Goal: Check status: Check status

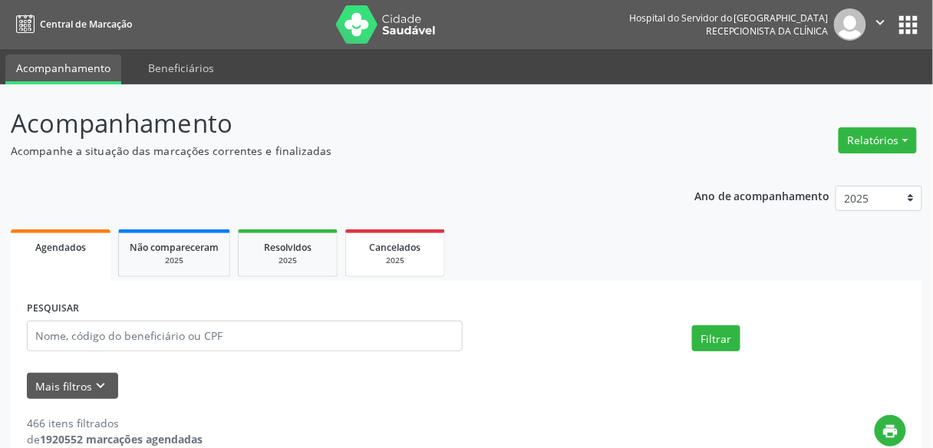
drag, startPoint x: 0, startPoint y: 0, endPoint x: 381, endPoint y: 243, distance: 452.0
click at [381, 243] on span "Cancelados" at bounding box center [395, 247] width 51 height 13
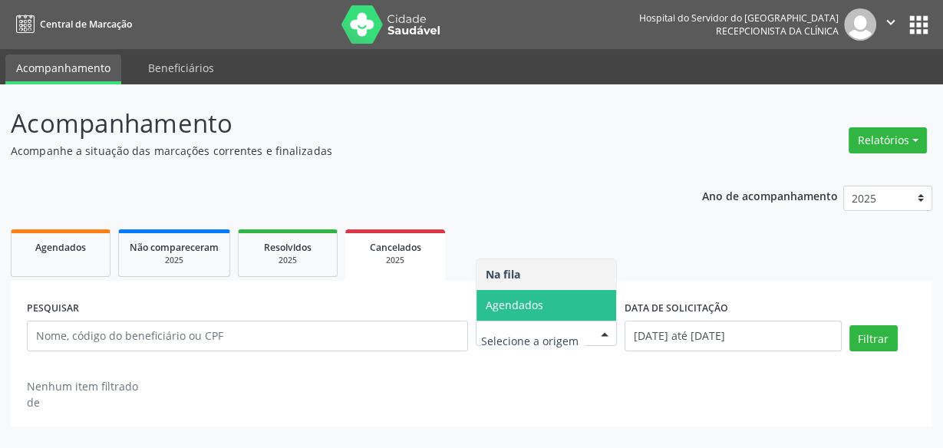
drag, startPoint x: 599, startPoint y: 315, endPoint x: 665, endPoint y: 338, distance: 70.6
click at [665, 338] on div "PESQUISAR Origem do cancelamento Na fila Agendados Nenhum resultado encontrado …" at bounding box center [471, 329] width 897 height 65
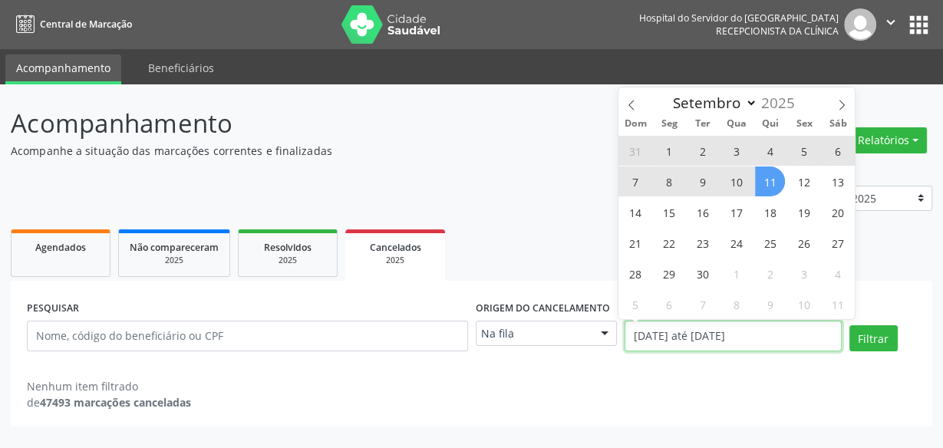
click at [665, 338] on input "[DATE] até [DATE]" at bounding box center [733, 336] width 216 height 31
click at [705, 255] on span "23" at bounding box center [703, 243] width 30 height 30
type input "[DATE]"
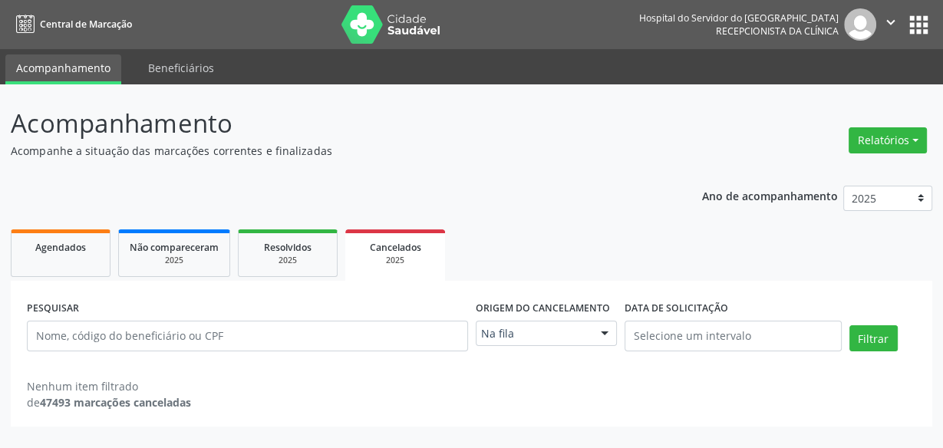
click at [555, 281] on div "PESQUISAR Origem do cancelamento Na fila Na fila Agendados Nenhum resultado enc…" at bounding box center [472, 354] width 922 height 146
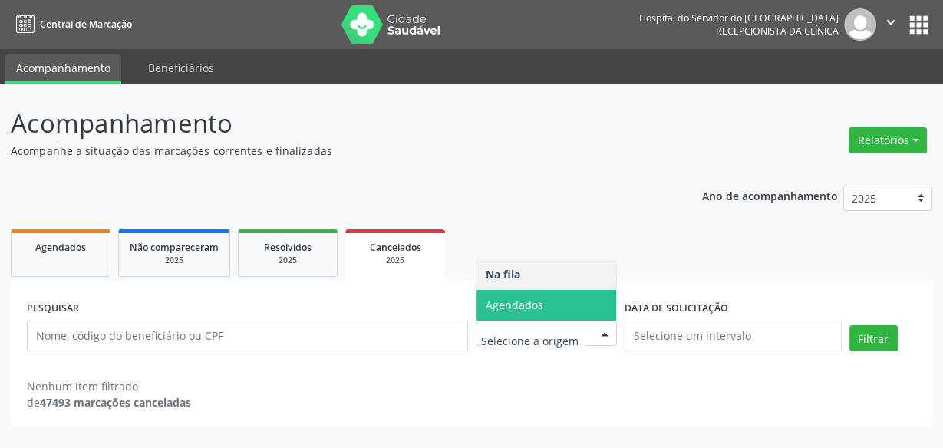
click at [572, 305] on span "Agendados" at bounding box center [547, 305] width 140 height 31
select select "8"
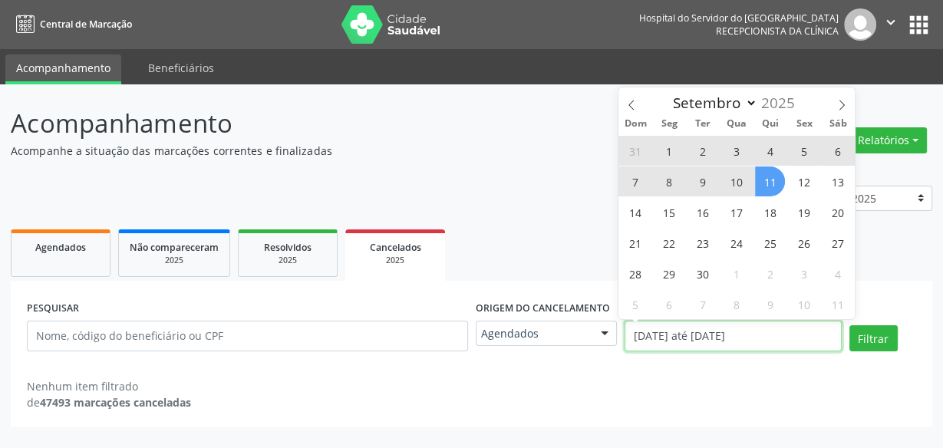
click at [665, 338] on input "[DATE] até [DATE]" at bounding box center [733, 336] width 216 height 31
click at [777, 163] on span "4" at bounding box center [770, 151] width 30 height 30
type input "04/09/2025"
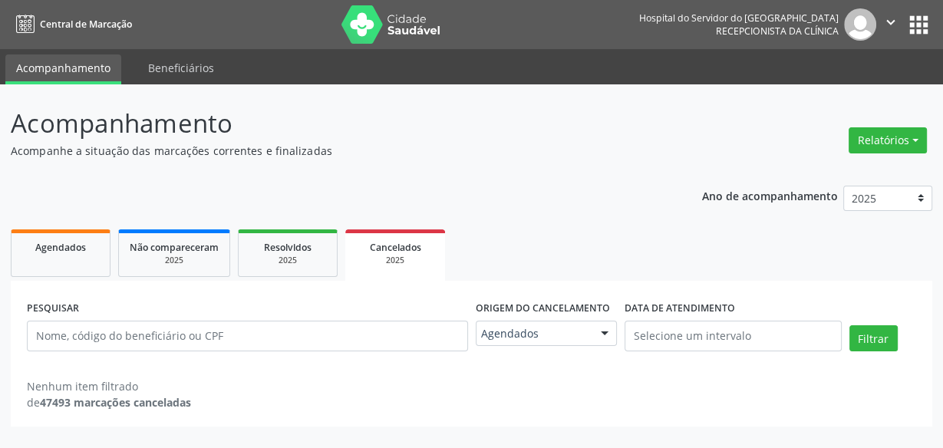
click at [502, 249] on ul "Agendados Não compareceram 2025 Resolvidos 2025 Cancelados 2025" at bounding box center [472, 253] width 922 height 55
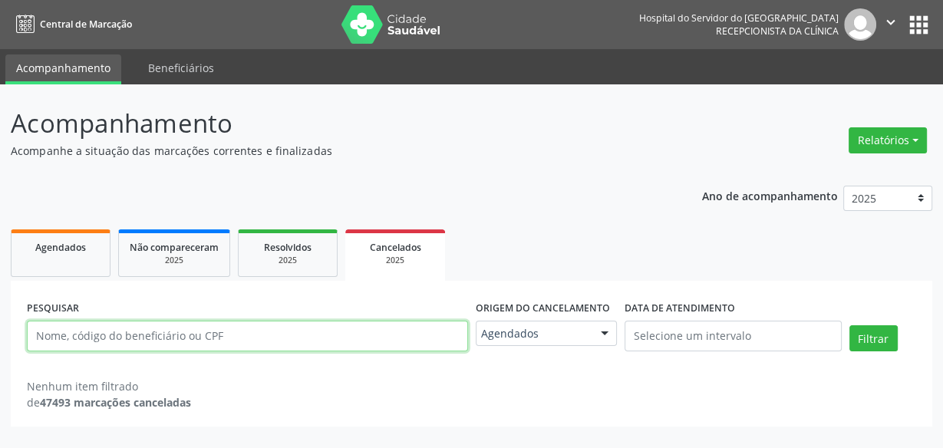
click at [383, 346] on input "text" at bounding box center [247, 336] width 441 height 31
paste input "[PERSON_NAME]"
click at [850, 325] on button "Filtrar" at bounding box center [874, 338] width 48 height 26
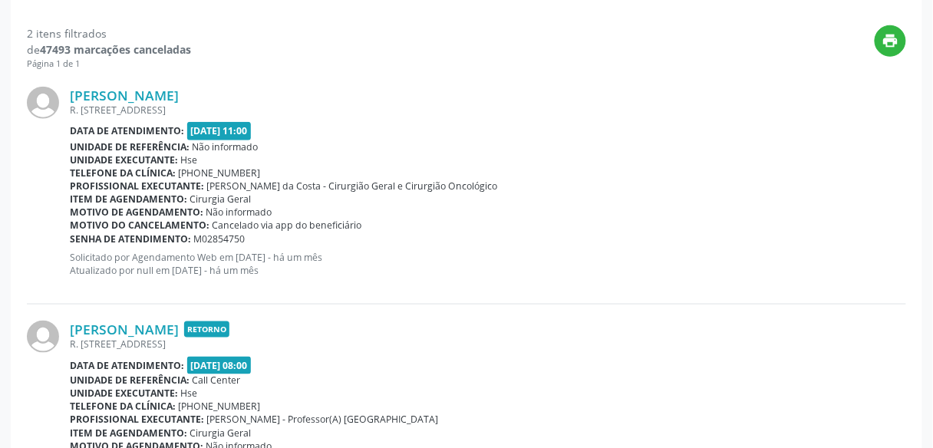
scroll to position [346, 0]
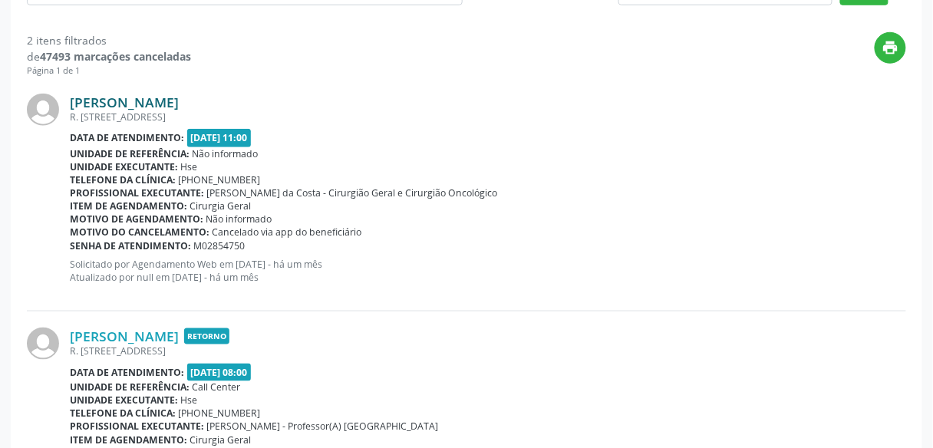
click at [176, 94] on link "[PERSON_NAME]" at bounding box center [124, 102] width 109 height 17
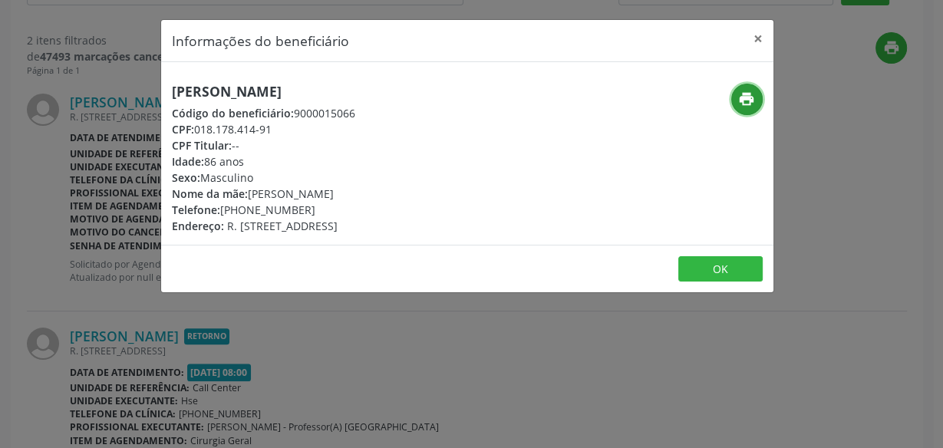
click at [754, 86] on button "print" at bounding box center [746, 99] width 31 height 31
click at [106, 97] on div "Informações do beneficiário × [PERSON_NAME] Código do beneficiário: 9000015066 …" at bounding box center [471, 224] width 943 height 448
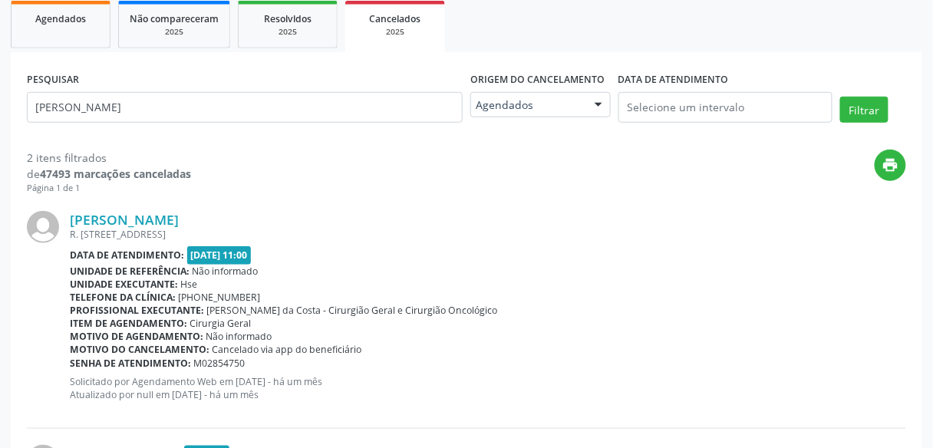
scroll to position [223, 0]
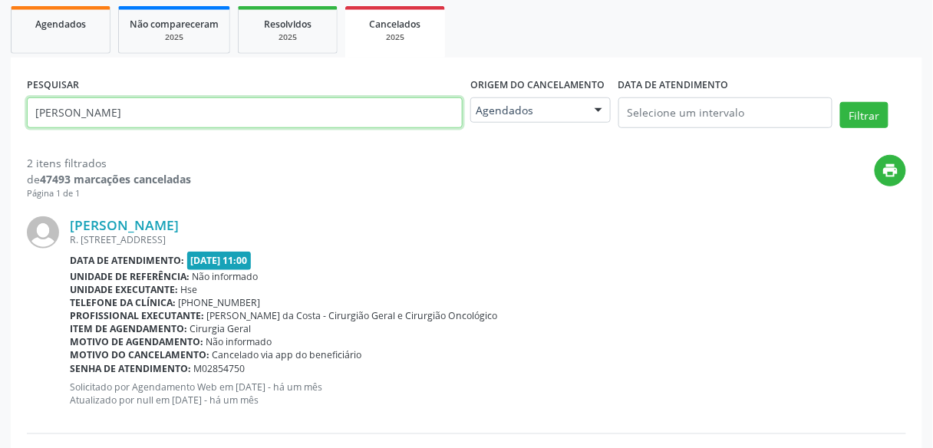
click at [136, 118] on input "[PERSON_NAME]" at bounding box center [245, 112] width 436 height 31
paste input "[PERSON_NAME]"
click at [840, 102] on button "Filtrar" at bounding box center [864, 115] width 48 height 26
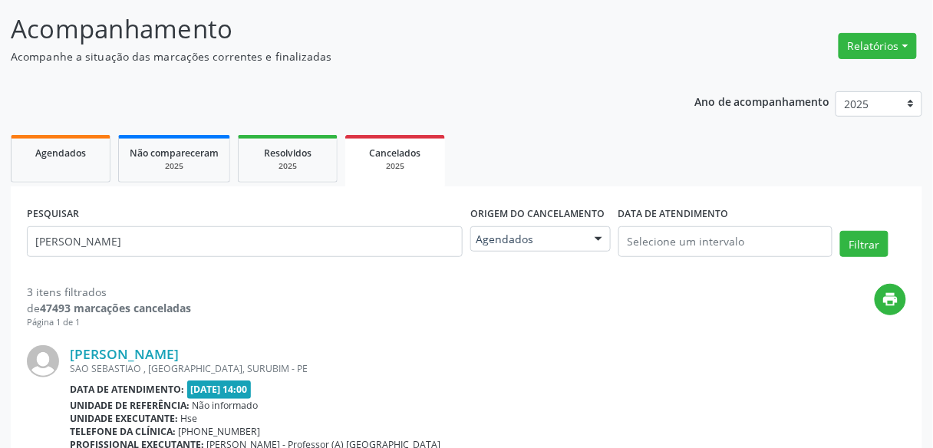
scroll to position [0, 0]
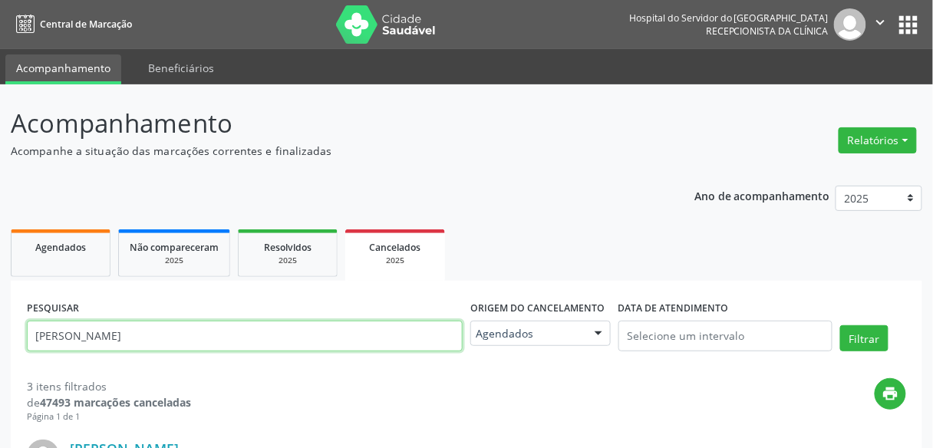
click at [304, 344] on input "[PERSON_NAME]" at bounding box center [245, 336] width 436 height 31
paste input "[PERSON_NAME]"
type input "[PERSON_NAME]"
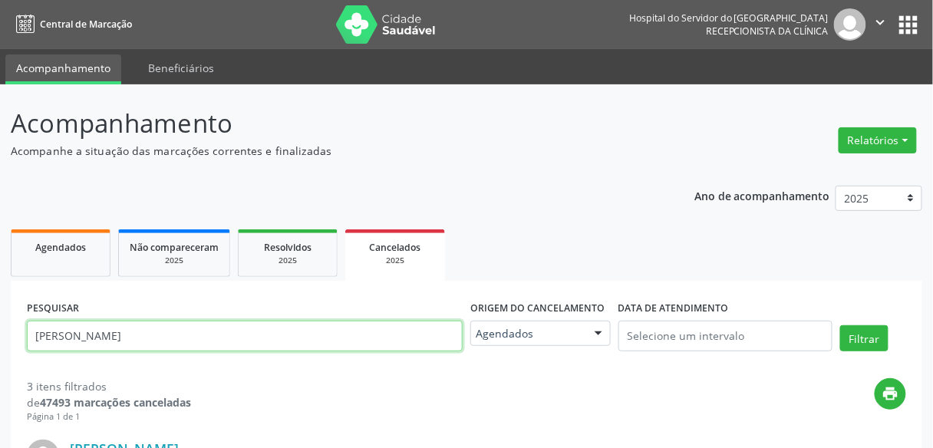
click at [840, 325] on button "Filtrar" at bounding box center [864, 338] width 48 height 26
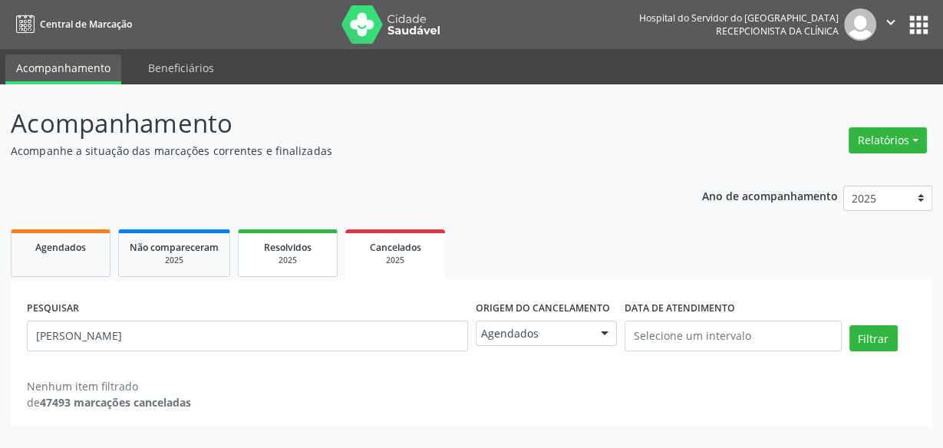
click at [285, 242] on span "Resolvidos" at bounding box center [288, 247] width 48 height 13
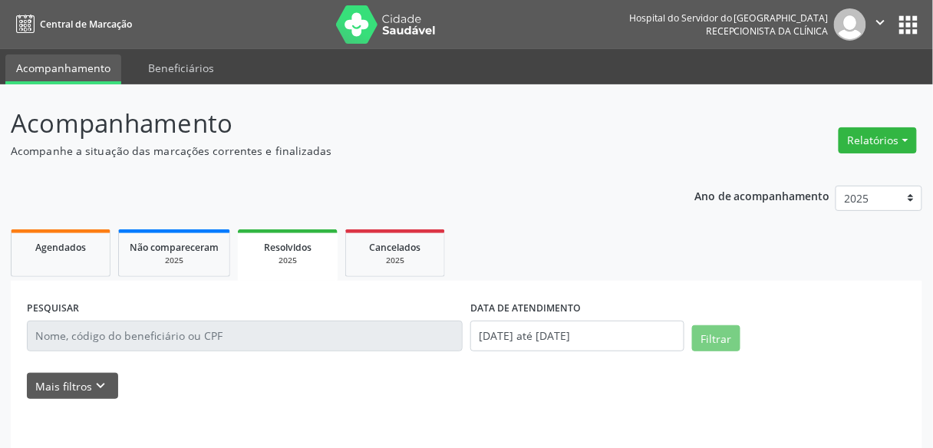
drag, startPoint x: 514, startPoint y: 351, endPoint x: 541, endPoint y: 330, distance: 33.9
click at [541, 330] on div "DATA DE ATENDIMENTO [DATE] até [DATE]" at bounding box center [578, 329] width 222 height 65
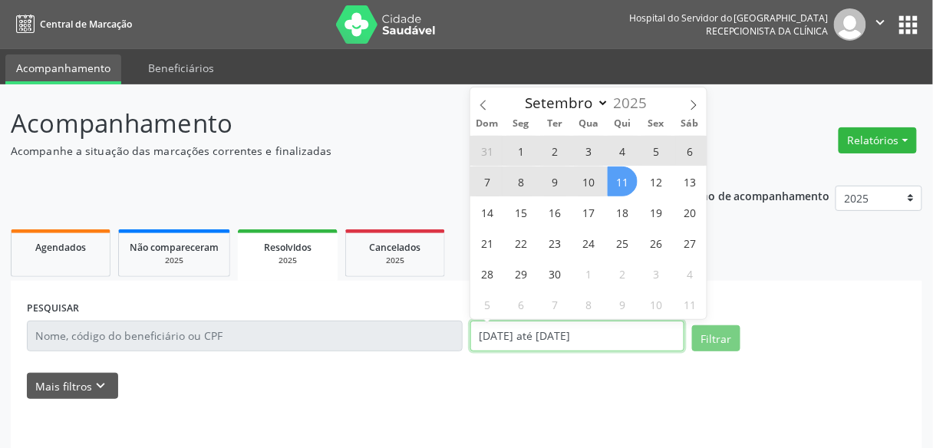
click at [541, 330] on input "[DATE] até [DATE]" at bounding box center [577, 336] width 214 height 31
click at [620, 189] on span "11" at bounding box center [623, 182] width 30 height 30
type input "[DATE]"
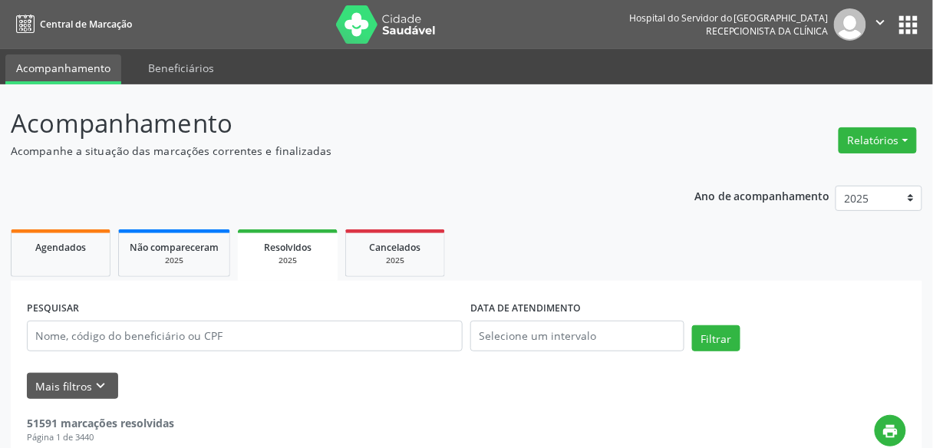
click at [348, 151] on p "Acompanhe a situação das marcações correntes e finalizadas" at bounding box center [330, 151] width 639 height 16
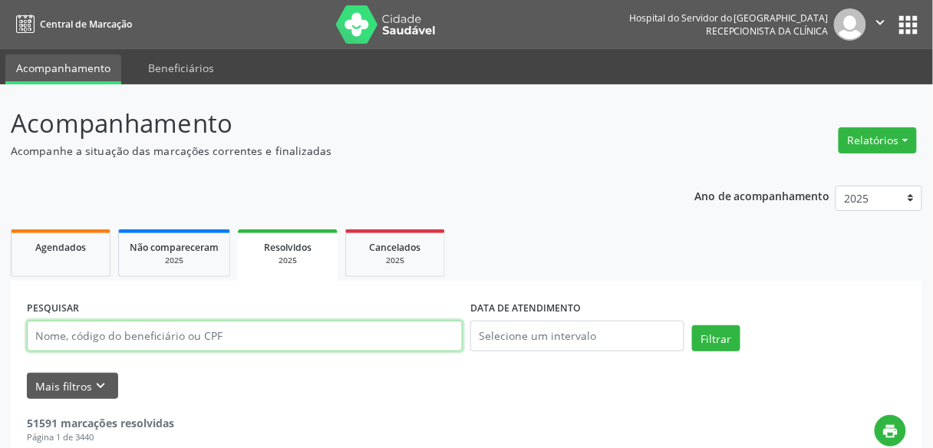
click at [276, 342] on input "text" at bounding box center [245, 336] width 436 height 31
paste input "[PERSON_NAME]"
type input "[PERSON_NAME]"
click at [692, 325] on button "Filtrar" at bounding box center [716, 338] width 48 height 26
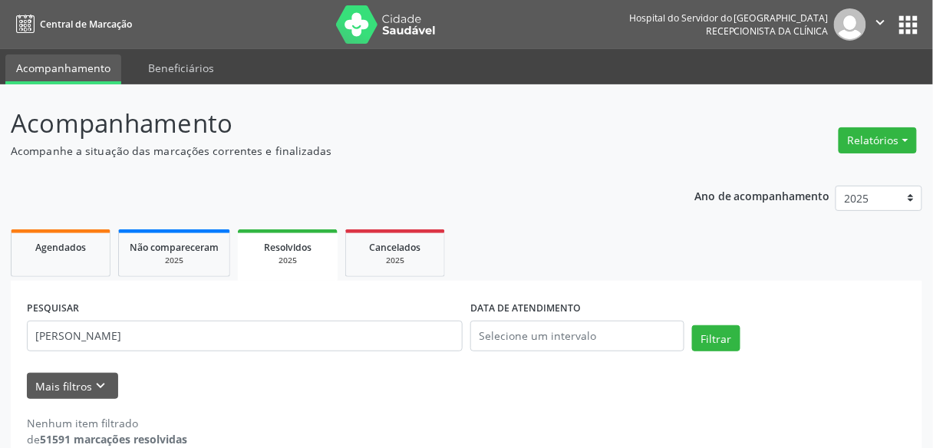
scroll to position [25, 0]
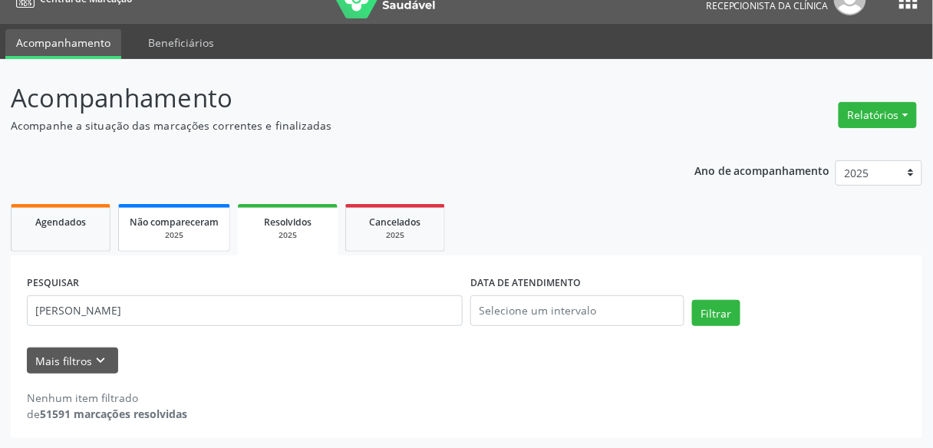
click at [166, 210] on link "Não compareceram 2025" at bounding box center [174, 228] width 112 height 48
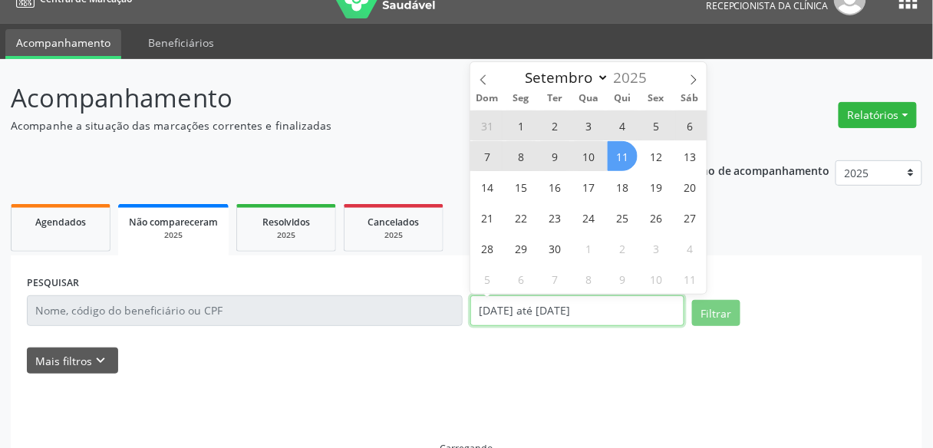
click at [474, 299] on input "[DATE] até [DATE]" at bounding box center [577, 310] width 214 height 31
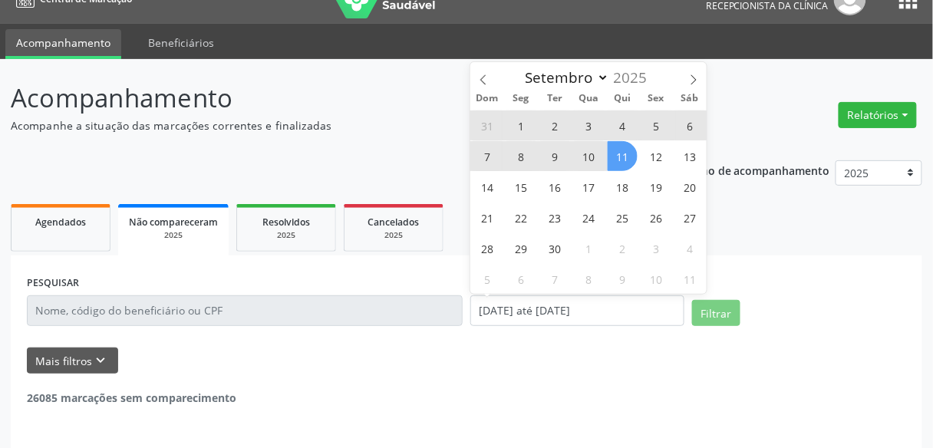
click at [612, 165] on span "11" at bounding box center [623, 156] width 30 height 30
type input "[DATE]"
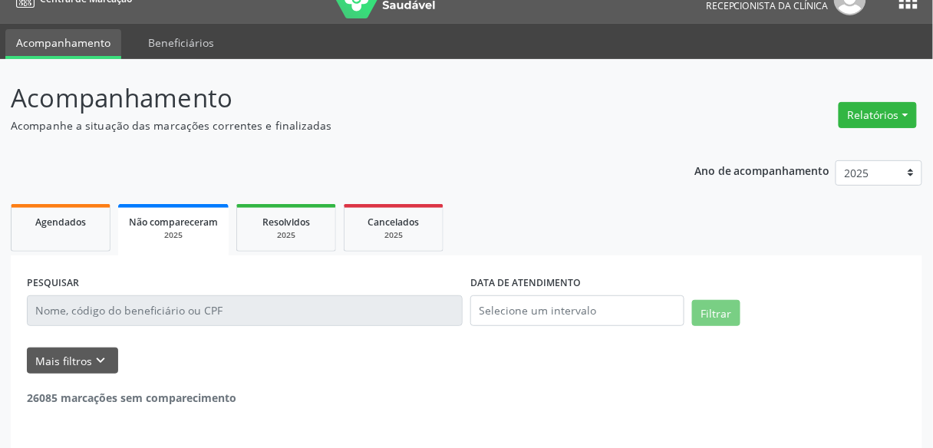
click at [337, 179] on div "Ano de acompanhamento 2025 2024 2023 2022 2021 Agendados Não compareceram 2025 …" at bounding box center [467, 319] width 912 height 338
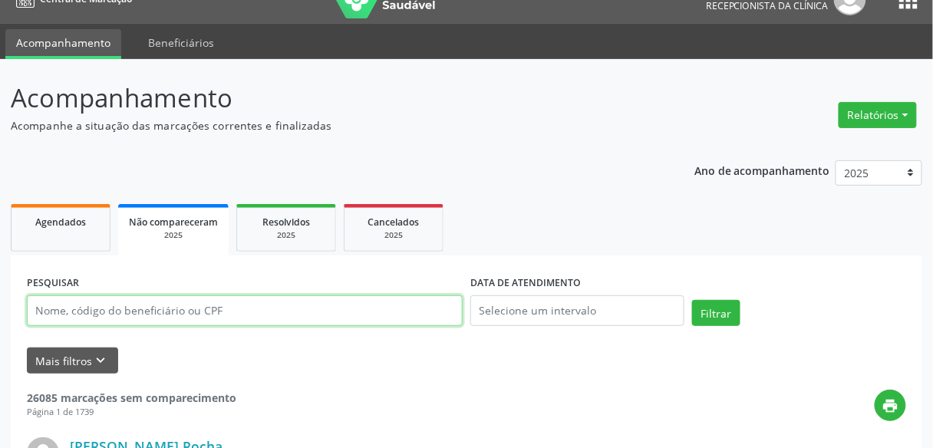
click at [327, 302] on input "text" at bounding box center [245, 310] width 436 height 31
paste input "[PERSON_NAME]"
type input "[PERSON_NAME]"
click at [692, 300] on button "Filtrar" at bounding box center [716, 313] width 48 height 26
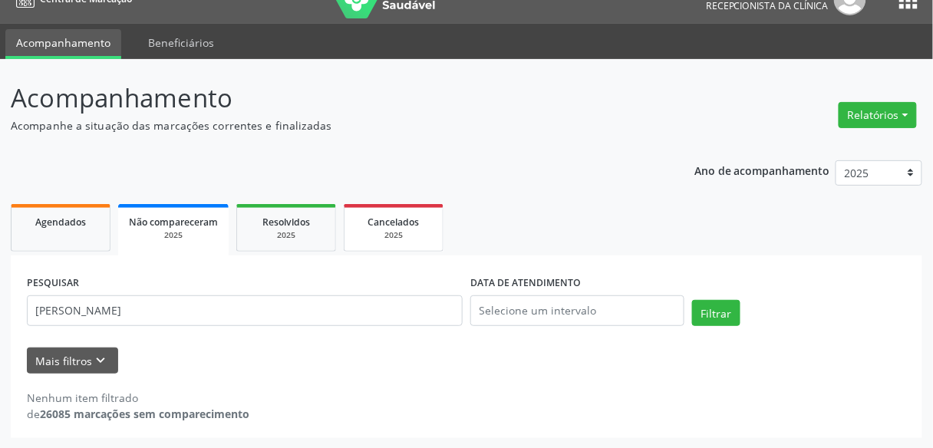
click at [384, 216] on span "Cancelados" at bounding box center [393, 222] width 51 height 13
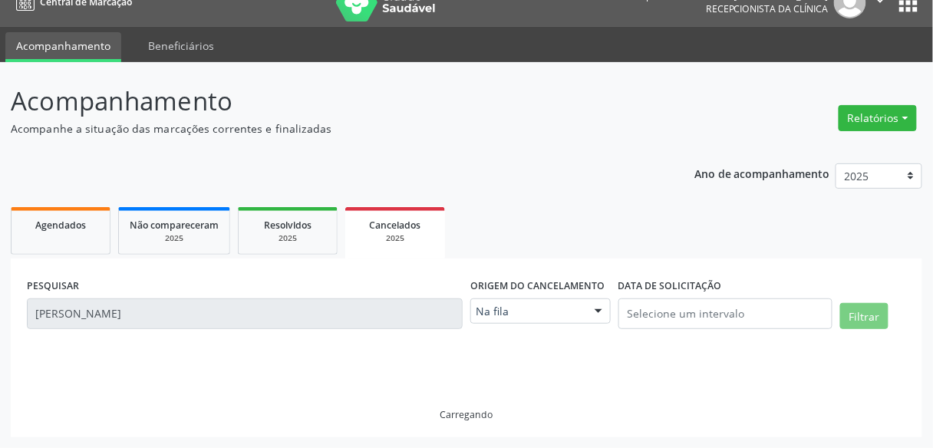
click at [384, 214] on link "Cancelados 2025" at bounding box center [395, 232] width 100 height 51
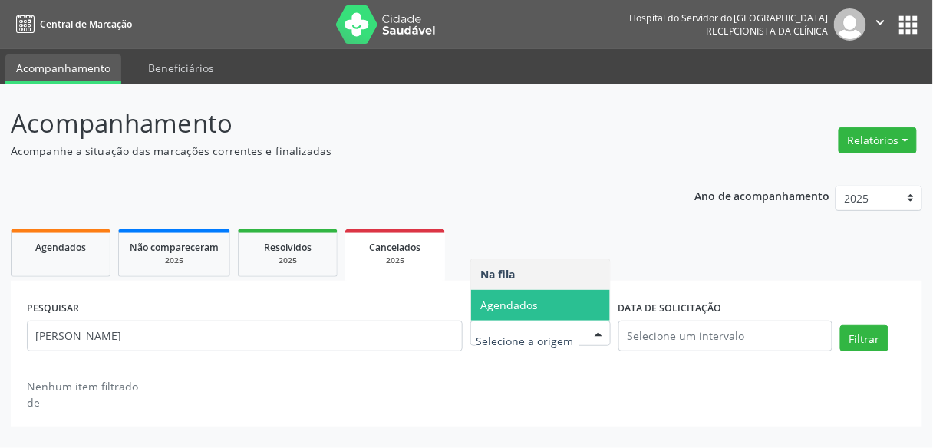
click at [498, 321] on div "Na fila Agendados Nenhum resultado encontrado para: " " Não há nenhuma opção pa…" at bounding box center [540, 334] width 140 height 26
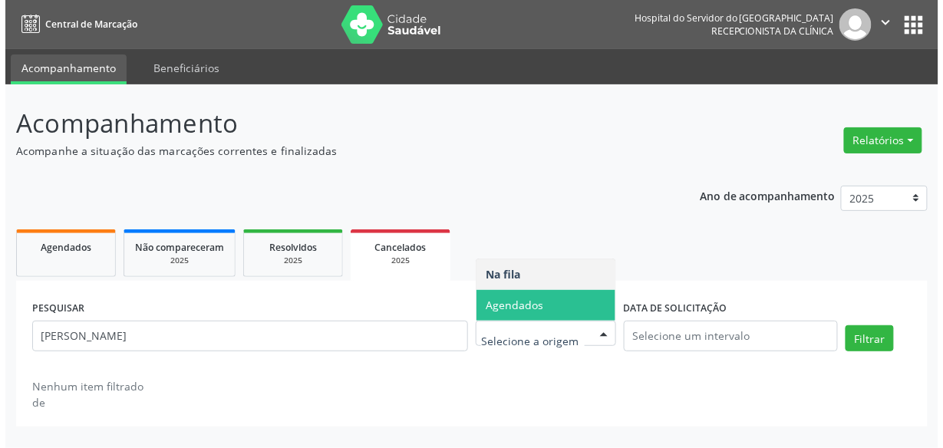
scroll to position [0, 0]
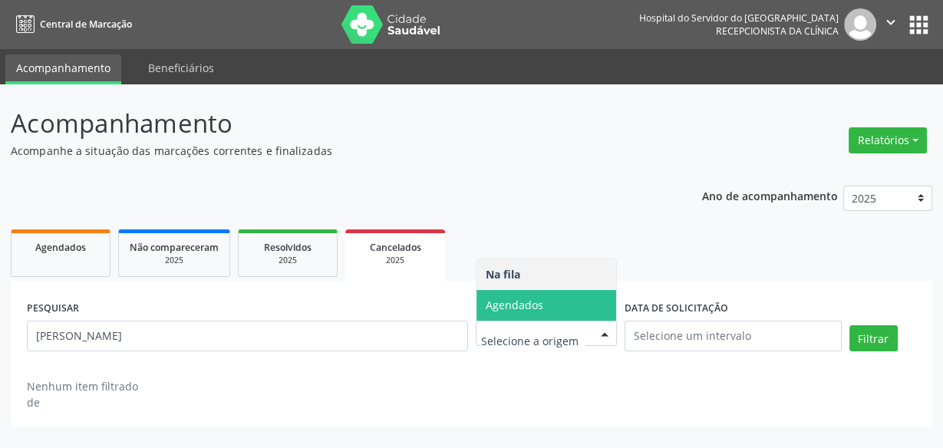
click at [514, 311] on span "Agendados" at bounding box center [515, 305] width 58 height 15
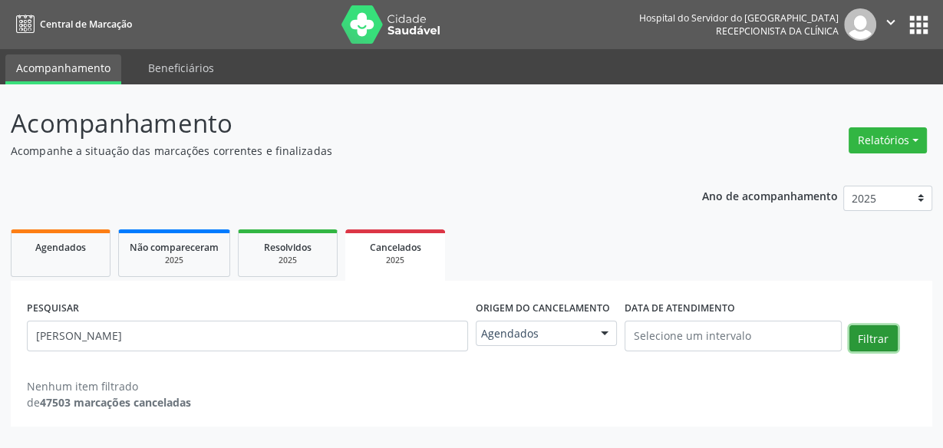
click at [869, 344] on button "Filtrar" at bounding box center [874, 338] width 48 height 26
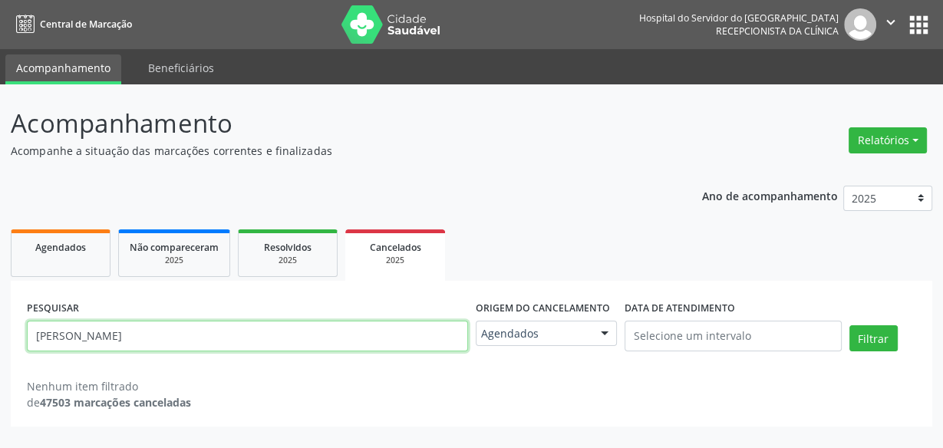
click at [397, 342] on input "[PERSON_NAME]" at bounding box center [247, 336] width 441 height 31
paste input "[DATE][PERSON_NAME]"
click at [850, 325] on button "Filtrar" at bounding box center [874, 338] width 48 height 26
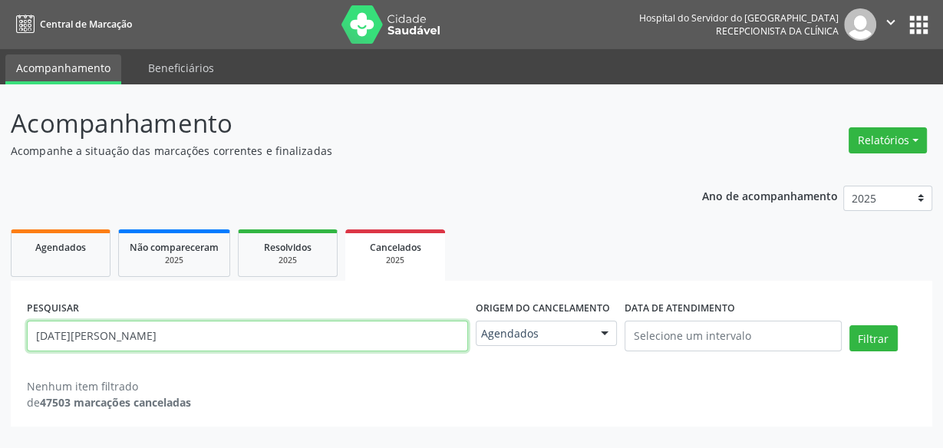
click at [418, 333] on input "[DATE][PERSON_NAME]" at bounding box center [247, 336] width 441 height 31
paste input "[PERSON_NAME]"
click at [850, 325] on button "Filtrar" at bounding box center [874, 338] width 48 height 26
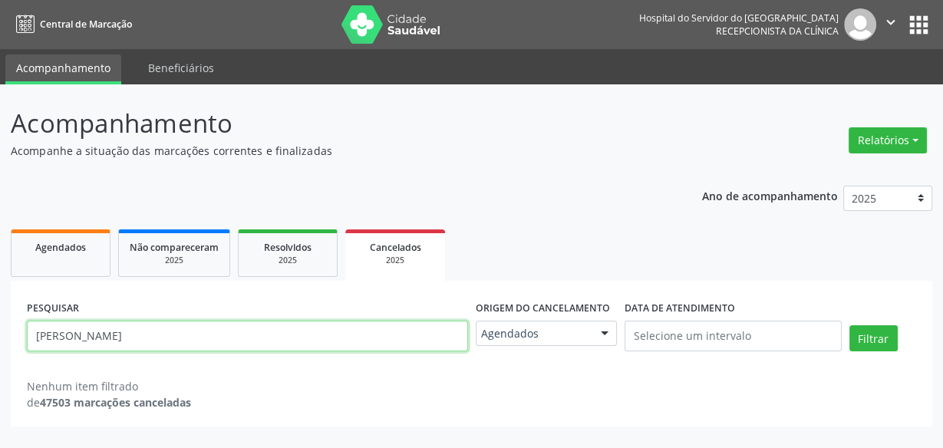
click at [309, 338] on input "[PERSON_NAME]" at bounding box center [247, 336] width 441 height 31
paste input "[PERSON_NAME]"
click at [309, 338] on input "[PERSON_NAME]" at bounding box center [247, 336] width 441 height 31
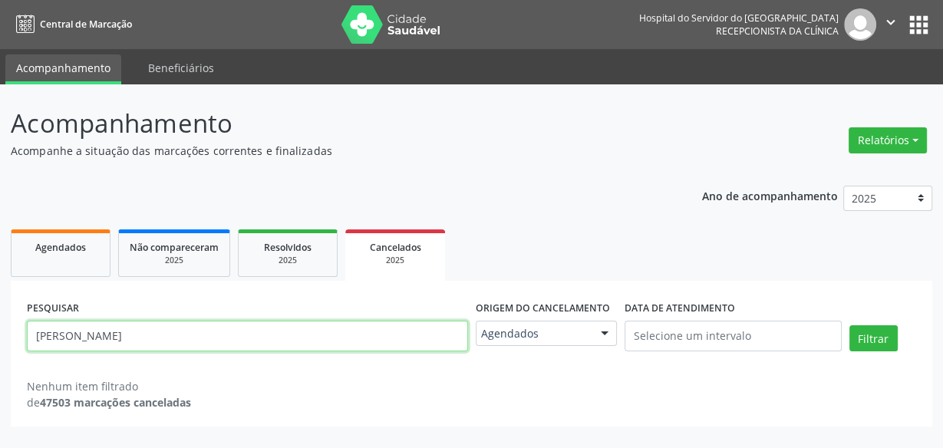
type input "[PERSON_NAME]"
click at [850, 325] on button "Filtrar" at bounding box center [874, 338] width 48 height 26
